Goal: Register for event/course

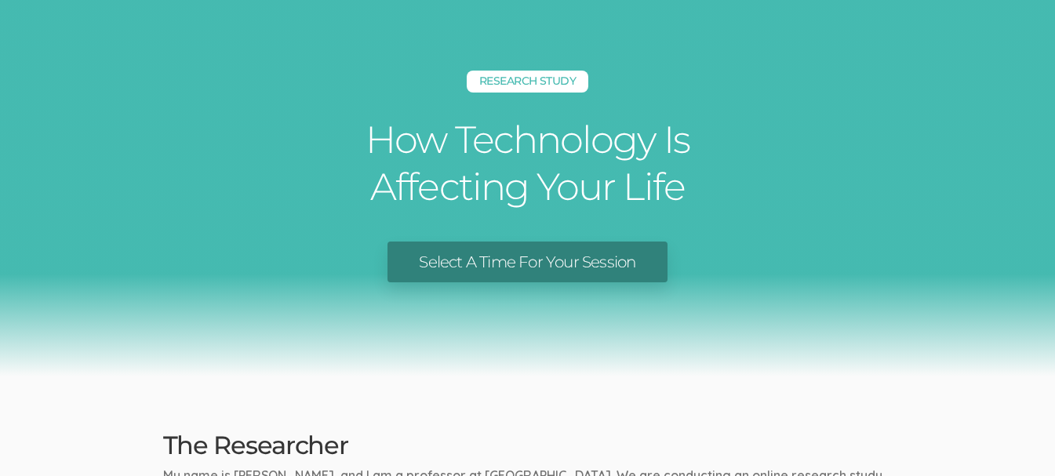
click at [596, 256] on link "Select A Time For Your Session" at bounding box center [526, 262] width 279 height 42
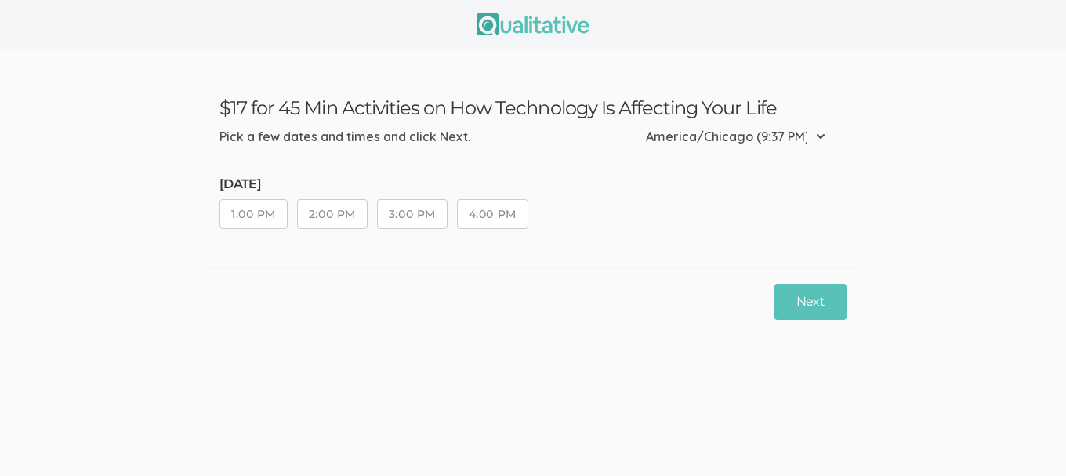
click at [507, 216] on button "4:00 PM" at bounding box center [492, 214] width 71 height 30
click at [808, 296] on button "Next" at bounding box center [811, 302] width 72 height 37
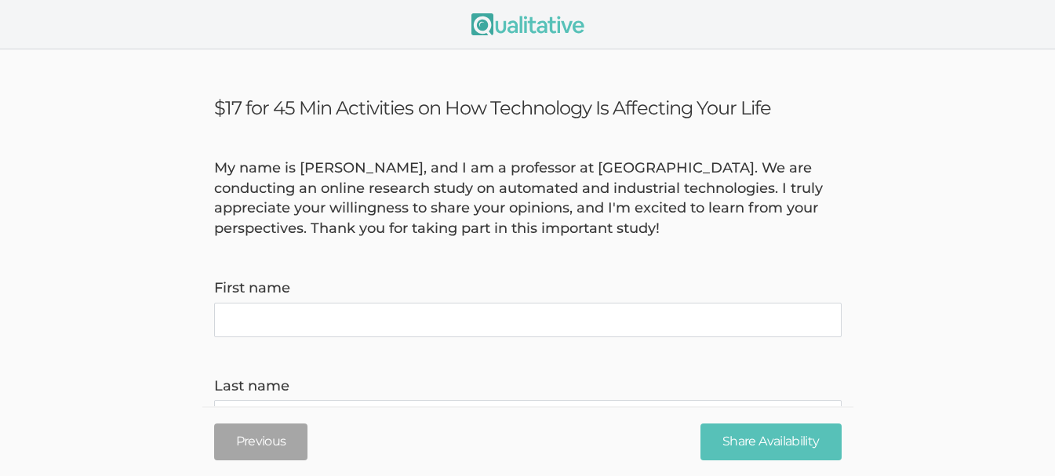
click at [649, 310] on name "First name" at bounding box center [527, 320] width 627 height 34
type name "[PERSON_NAME]"
type invite\) "[EMAIL_ADDRESS][DOMAIN_NAME]"
type time\) "8159058615"
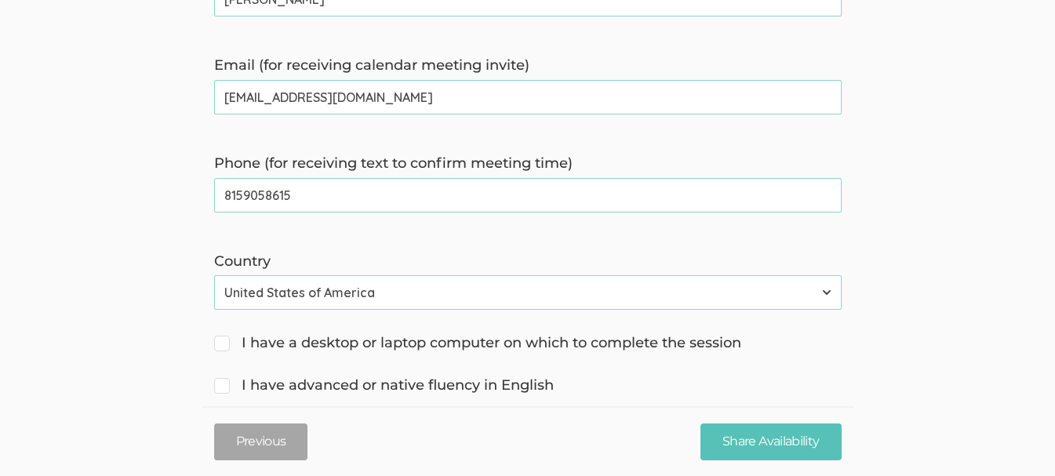
scroll to position [523, 0]
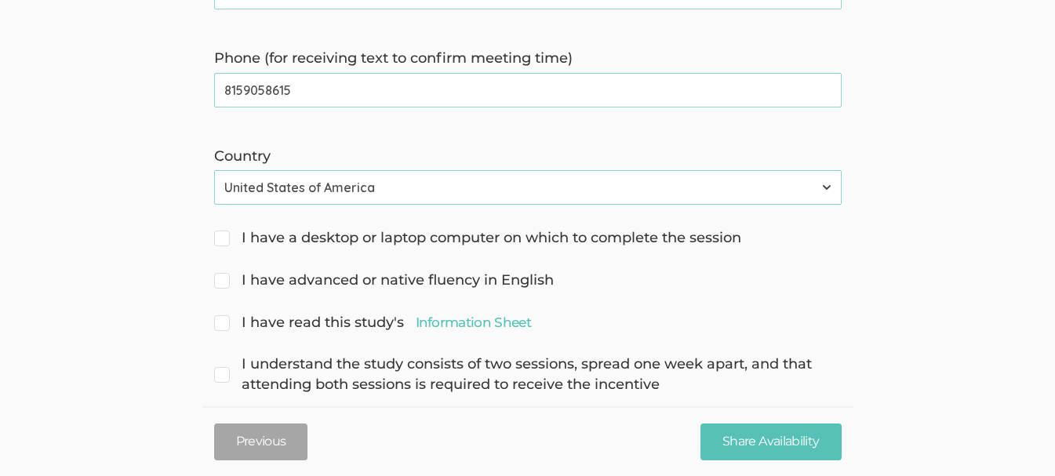
click at [583, 241] on span "I have a desktop or laptop computer on which to complete the session" at bounding box center [477, 238] width 527 height 20
click at [224, 241] on input "I have a desktop or laptop computer on which to complete the session" at bounding box center [219, 236] width 10 height 10
checkbox input "true"
click at [537, 278] on span "I have advanced or native fluency in English" at bounding box center [384, 281] width 340 height 20
click at [224, 278] on input "I have advanced or native fluency in English" at bounding box center [219, 279] width 10 height 10
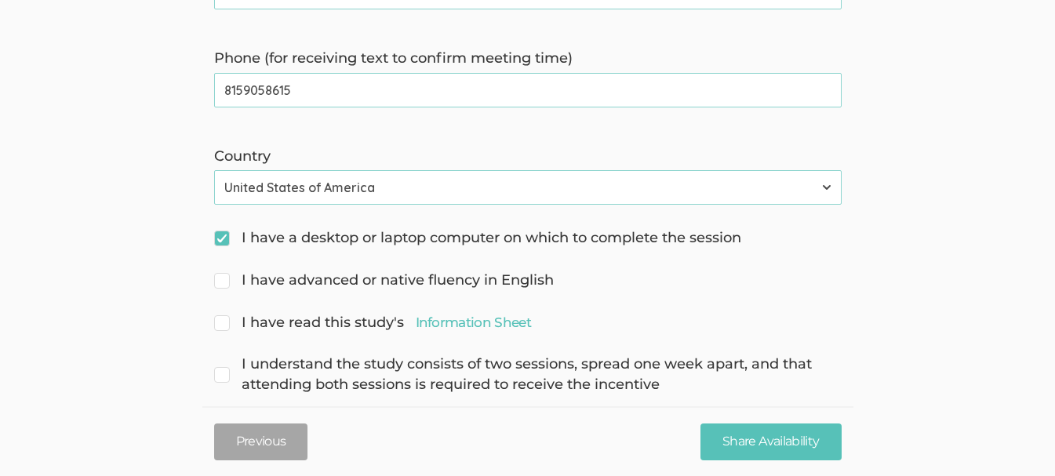
checkbox input "true"
click at [370, 318] on span "I have read this study's Information Sheet" at bounding box center [372, 323] width 317 height 20
click at [224, 318] on input "I have read this study's Information Sheet" at bounding box center [219, 321] width 10 height 10
checkbox input "true"
click at [231, 368] on span "I understand the study consists of two sessions, spread one week apart, and tha…" at bounding box center [527, 374] width 627 height 40
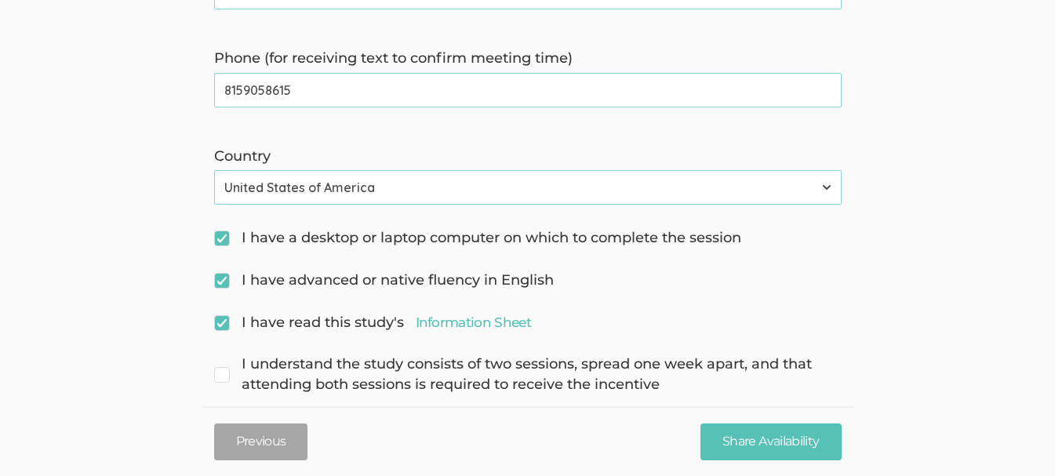
click at [224, 368] on input "I understand the study consists of two sessions, spread one week apart, and tha…" at bounding box center [219, 363] width 10 height 10
checkbox input "true"
